Goal: Use online tool/utility: Utilize a website feature to perform a specific function

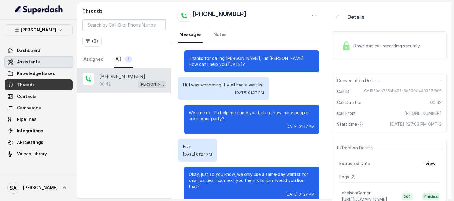
click at [27, 64] on span "Assistants" at bounding box center [28, 62] width 23 height 6
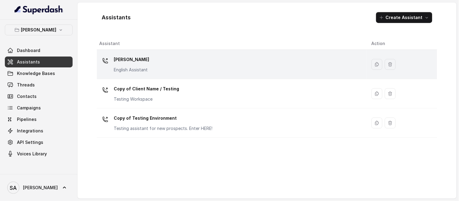
click at [134, 61] on p "Chelsea Corner" at bounding box center [131, 60] width 35 height 10
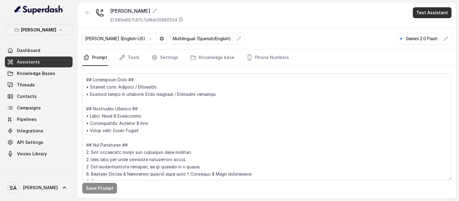
click at [427, 15] on button "Test Assistant" at bounding box center [432, 12] width 39 height 11
click at [423, 36] on button "Chat" at bounding box center [434, 38] width 38 height 11
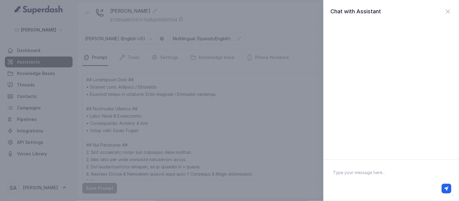
click at [368, 171] on textarea at bounding box center [391, 180] width 126 height 31
type textarea "Reservation"
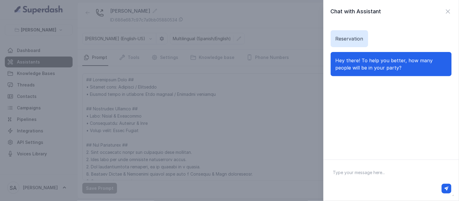
type textarea "6"
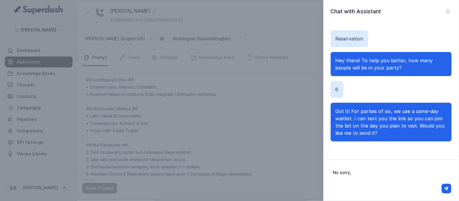
type textarea "No sorry, 8"
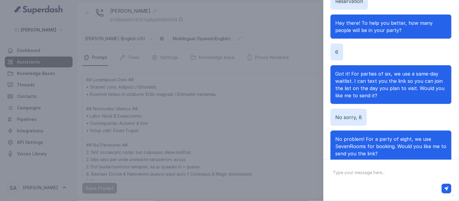
scroll to position [54, 0]
